Goal: Obtain resource: Obtain resource

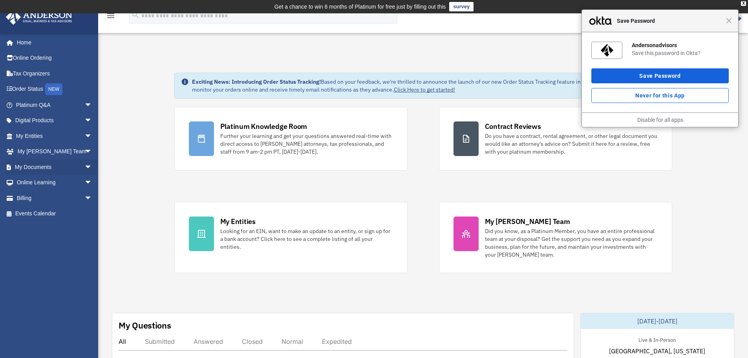
drag, startPoint x: 83, startPoint y: 168, endPoint x: 79, endPoint y: 178, distance: 10.8
click at [84, 168] on span "arrow_drop_down" at bounding box center [92, 167] width 16 height 16
click at [43, 214] on link "Forms Library" at bounding box center [57, 214] width 93 height 16
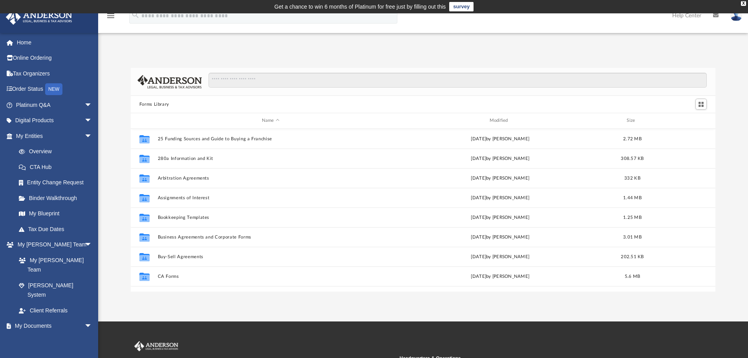
scroll to position [173, 579]
click at [319, 80] on input "Search files and folders" at bounding box center [458, 80] width 498 height 15
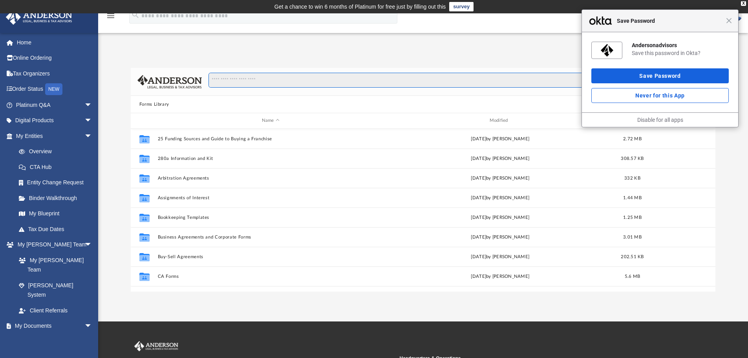
click at [310, 84] on input "Search files and folders" at bounding box center [458, 80] width 498 height 15
type input "**********"
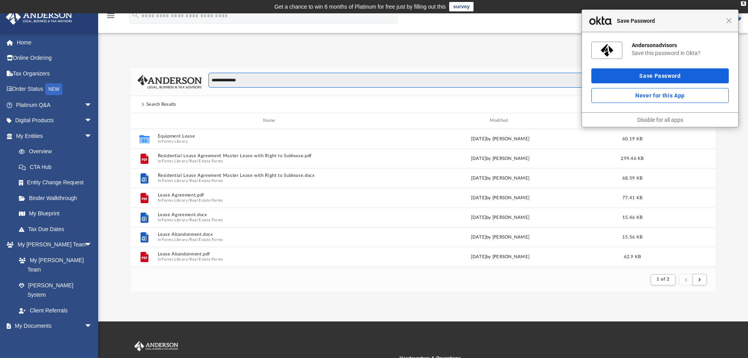
scroll to position [148, 579]
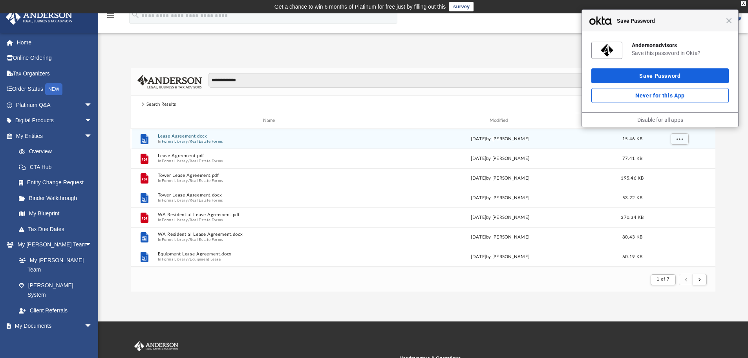
click at [197, 134] on button "Lease Agreement.docx" at bounding box center [270, 136] width 226 height 5
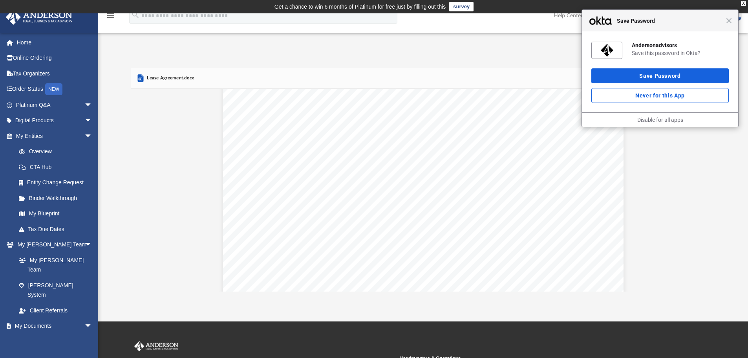
scroll to position [1217, 0]
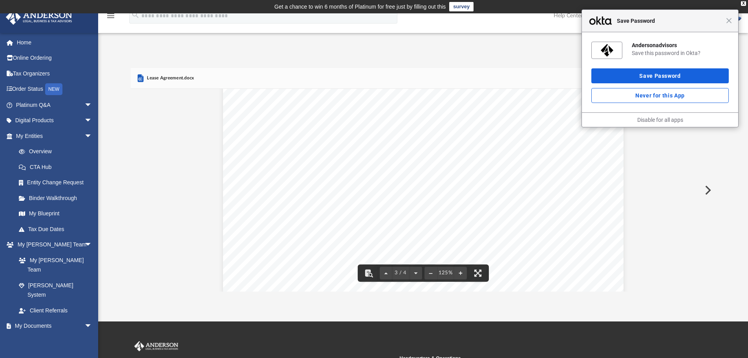
click at [706, 188] on button "Preview" at bounding box center [707, 190] width 17 height 22
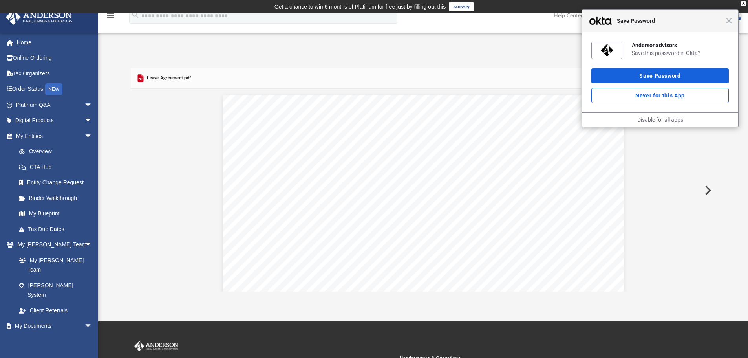
click at [706, 188] on button "Preview" at bounding box center [707, 190] width 17 height 22
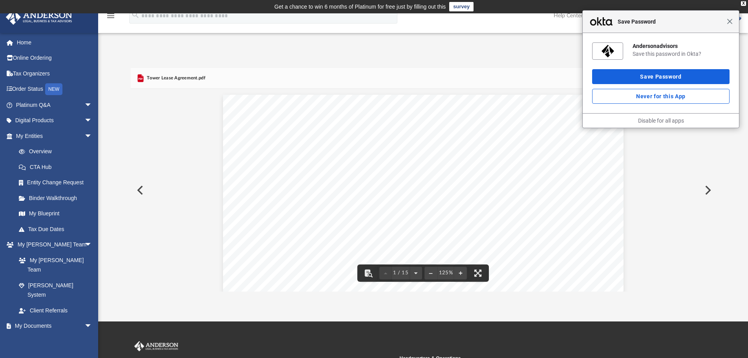
click at [728, 24] on span "Close" at bounding box center [730, 21] width 6 height 6
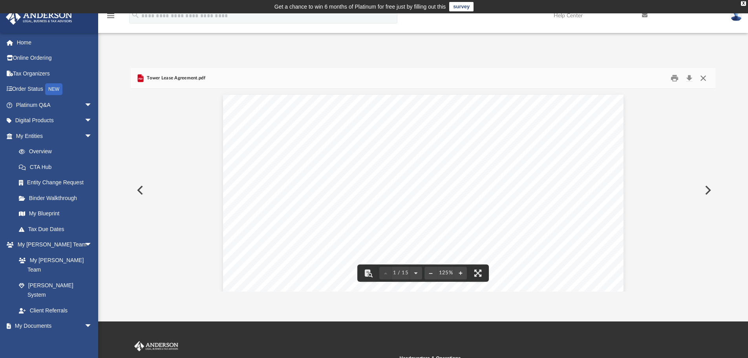
click at [702, 77] on button "Close" at bounding box center [703, 78] width 14 height 12
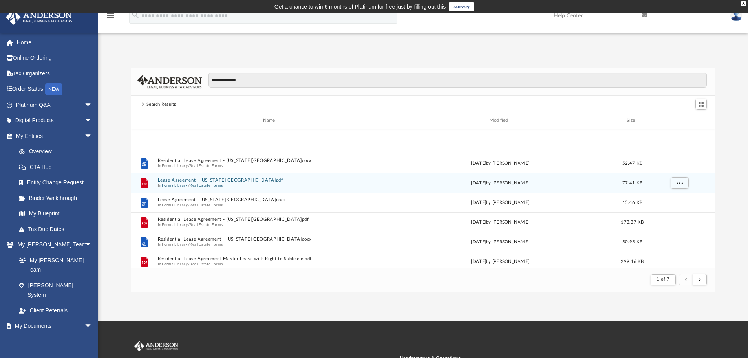
scroll to position [196, 0]
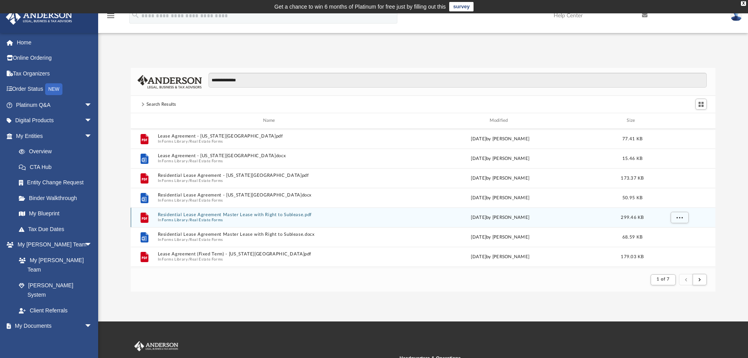
click at [215, 212] on button "Residential Lease Agreement Master Lease with Right to Sublease.pdf" at bounding box center [270, 214] width 226 height 5
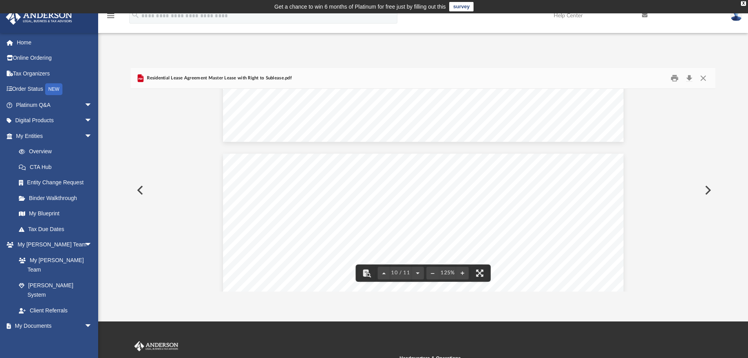
scroll to position [4791, 0]
